Goal: Consume media (video, audio): Consume media (video, audio)

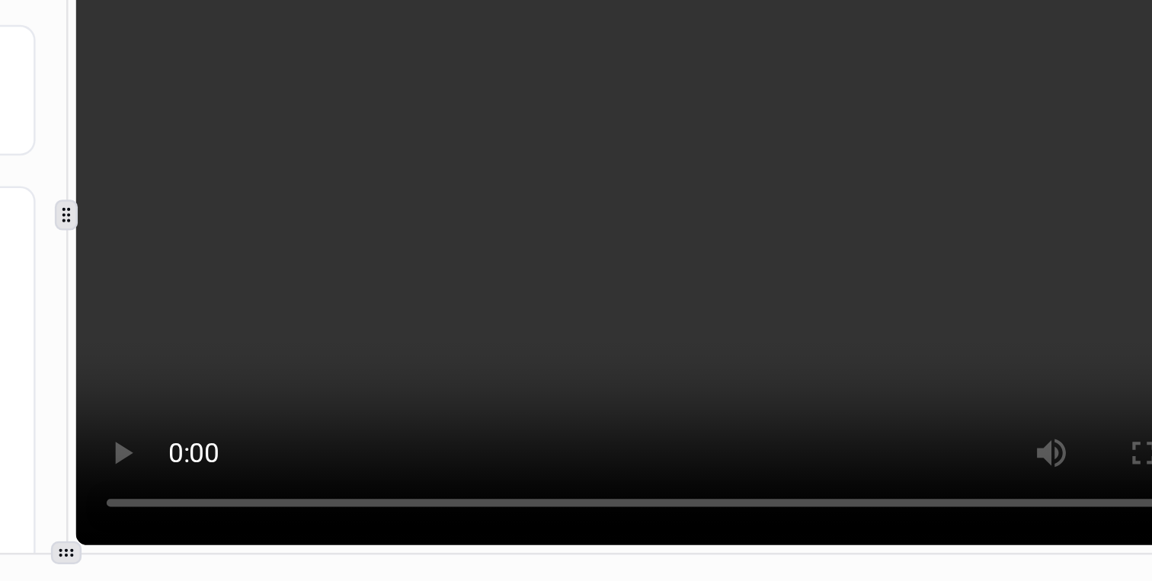
click at [994, 123] on video at bounding box center [910, 133] width 479 height 261
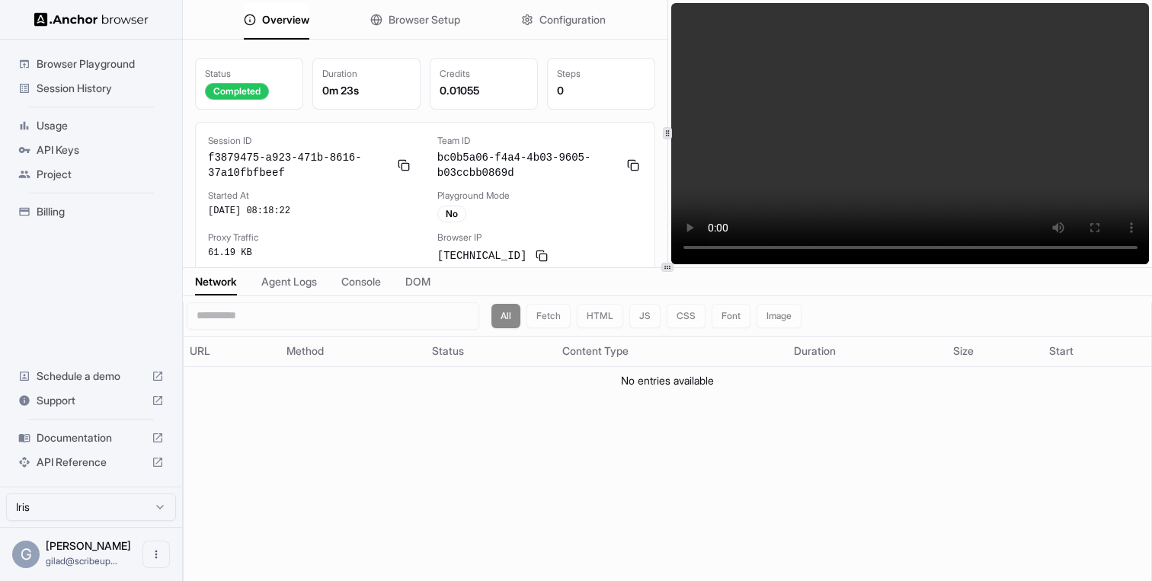
click at [954, 157] on video at bounding box center [910, 133] width 479 height 261
click at [386, 375] on td "No entries available" at bounding box center [668, 381] width 968 height 28
